Goal: Contribute content

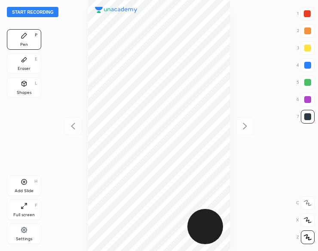
scroll to position [251, 181]
click at [32, 14] on button "Start recording" at bounding box center [33, 12] width 52 height 10
click at [18, 188] on div "Add Slide H" at bounding box center [24, 186] width 34 height 21
click at [310, 97] on div at bounding box center [307, 99] width 7 height 7
click at [309, 100] on div at bounding box center [307, 99] width 7 height 7
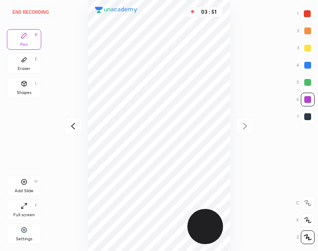
click at [21, 183] on icon at bounding box center [24, 183] width 6 height 6
click at [240, 127] on icon at bounding box center [245, 126] width 10 height 10
click at [258, 135] on div "End recording 1 2 3 4 5 6 7 R O A L C X Z Erase all C X Z Pen P Eraser E Shapes…" at bounding box center [159, 125] width 318 height 251
click at [242, 126] on icon at bounding box center [245, 126] width 10 height 10
click at [247, 125] on div "04 : 16" at bounding box center [159, 125] width 181 height 251
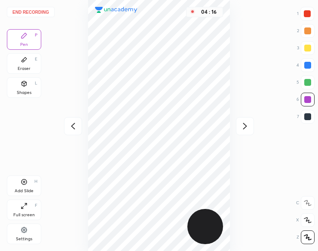
click at [241, 123] on div "04 : 16" at bounding box center [159, 125] width 181 height 251
click at [77, 125] on icon at bounding box center [73, 126] width 10 height 10
click at [246, 127] on icon at bounding box center [245, 126] width 4 height 6
click at [71, 130] on icon at bounding box center [73, 126] width 10 height 10
click at [71, 127] on icon at bounding box center [73, 126] width 10 height 10
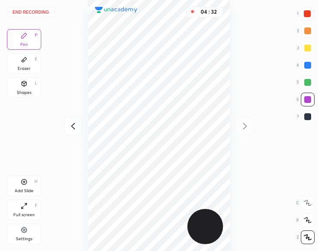
click at [247, 128] on icon at bounding box center [245, 126] width 10 height 10
click at [251, 129] on div at bounding box center [245, 126] width 18 height 18
click at [36, 12] on button "End recording" at bounding box center [31, 12] width 48 height 10
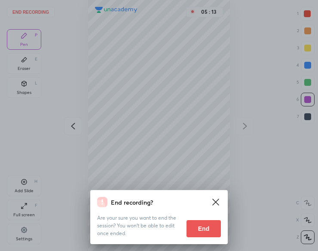
click at [209, 233] on button "End" at bounding box center [204, 229] width 34 height 17
